Goal: Information Seeking & Learning: Learn about a topic

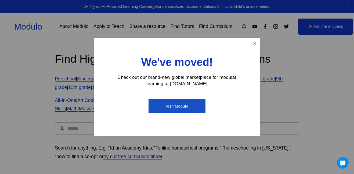
click at [169, 109] on link "Visit Modulo" at bounding box center [177, 106] width 57 height 14
click at [255, 44] on link "Close" at bounding box center [254, 43] width 9 height 9
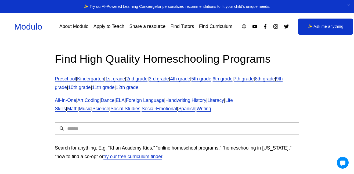
click at [230, 122] on div at bounding box center [177, 129] width 254 height 22
click at [228, 127] on input "Search" at bounding box center [177, 128] width 244 height 12
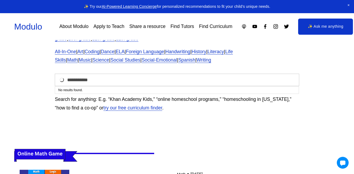
scroll to position [49, 0]
type input "**********"
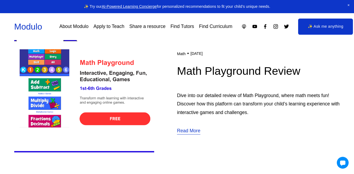
scroll to position [171, 0]
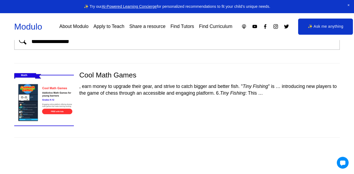
click at [29, 91] on img at bounding box center [43, 100] width 71 height 60
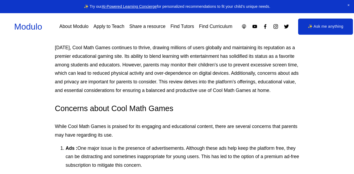
scroll to position [249, 0]
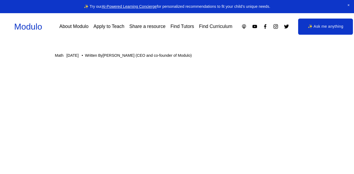
scroll to position [33, 0]
